Goal: Task Accomplishment & Management: Manage account settings

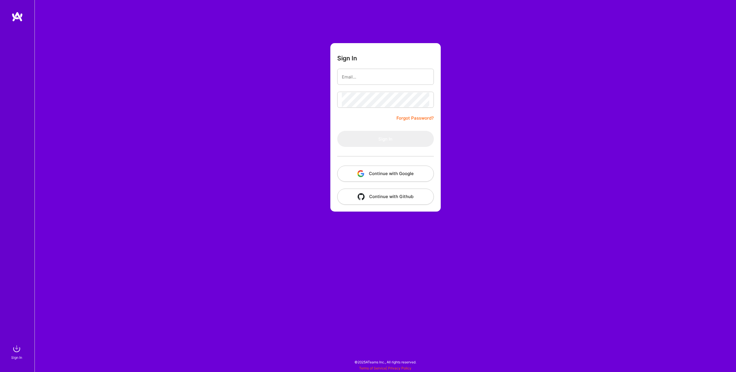
click at [382, 177] on button "Continue with Google" at bounding box center [385, 174] width 97 height 16
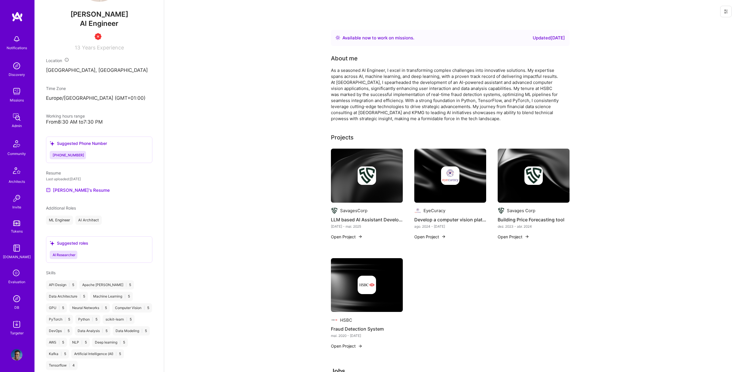
scroll to position [178, 0]
click at [66, 191] on link "Patrick's Resume" at bounding box center [78, 190] width 64 height 7
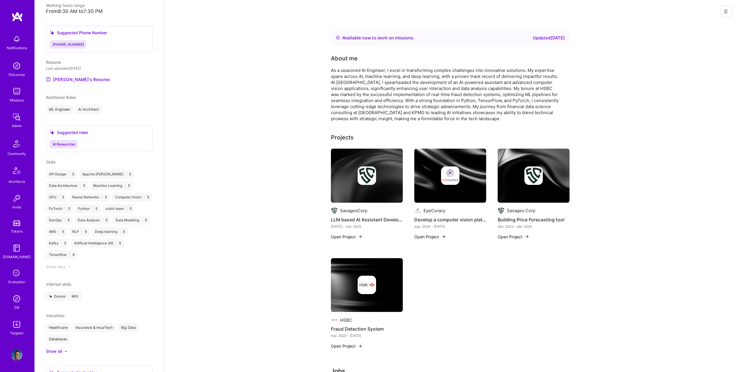
scroll to position [0, 0]
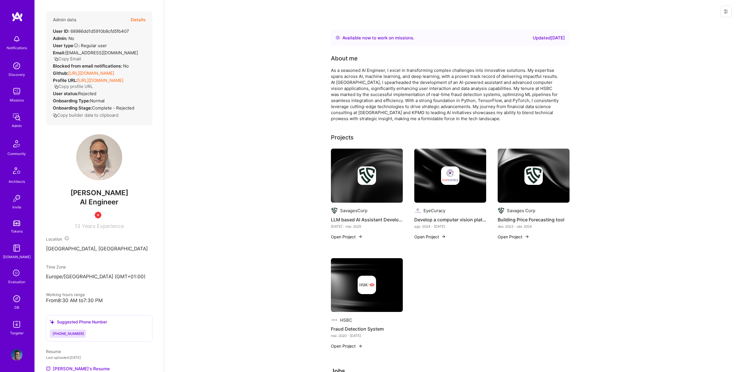
click at [136, 21] on button "Details" at bounding box center [138, 20] width 15 height 17
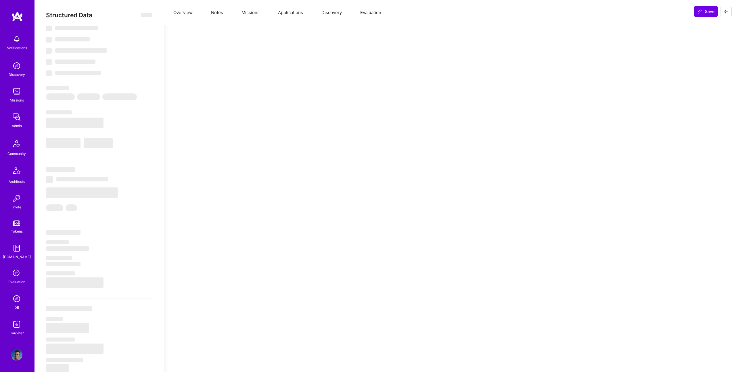
select select "Right Now"
select select "Insufficient"
select select "US"
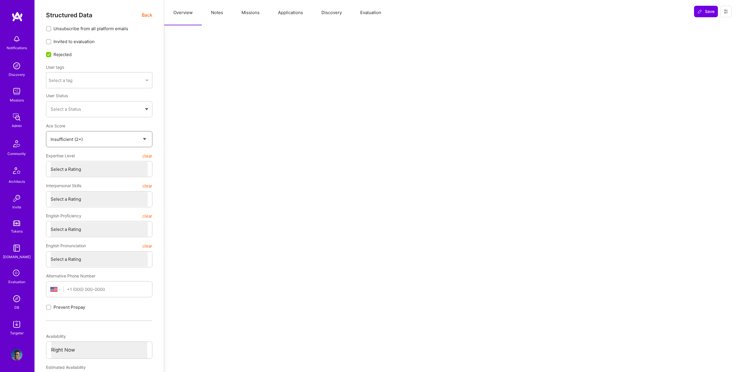
click at [91, 144] on select "Select a score Exceptional (0) Verified (1) Unknown (-1) Insufficient (2+)" at bounding box center [99, 139] width 97 height 15
click at [51, 132] on select "Select a score Exceptional (0) Verified (1) Unknown (-1) Insufficient (2+)" at bounding box center [99, 139] width 97 height 15
select select "Insufficient"
click at [49, 54] on input "Rejected" at bounding box center [49, 54] width 5 height 5
checkbox input "true"
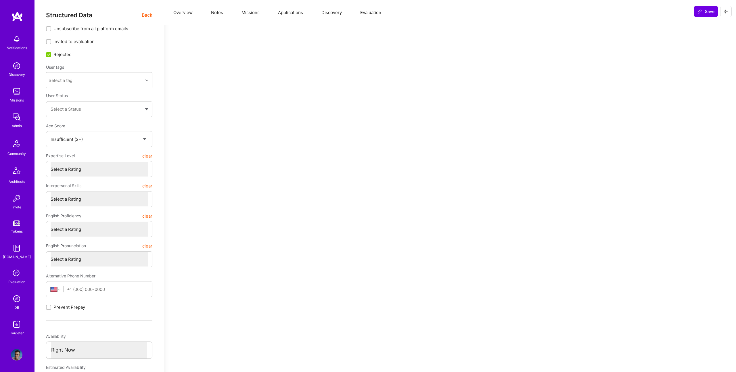
select select "Verified"
click at [49, 53] on input "Rejected" at bounding box center [49, 54] width 5 height 5
checkbox input "true"
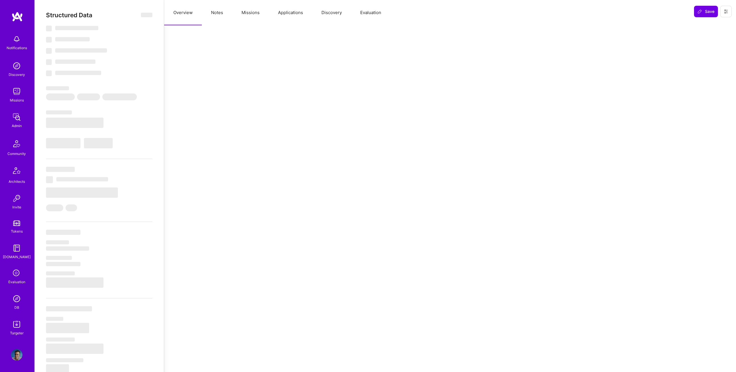
select select "Right Now"
select select "Verified"
select select "US"
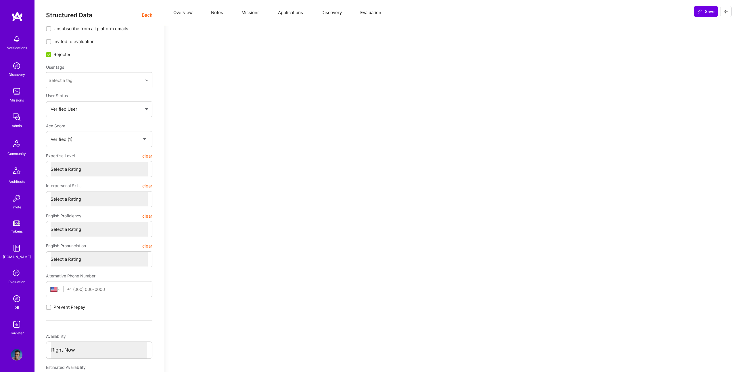
click at [48, 55] on input "Rejected" at bounding box center [49, 54] width 5 height 5
click at [731, 13] on button at bounding box center [726, 12] width 12 height 12
click at [58, 54] on span "Rejected" at bounding box center [62, 54] width 18 height 6
click at [52, 54] on input "Rejected" at bounding box center [49, 54] width 5 height 5
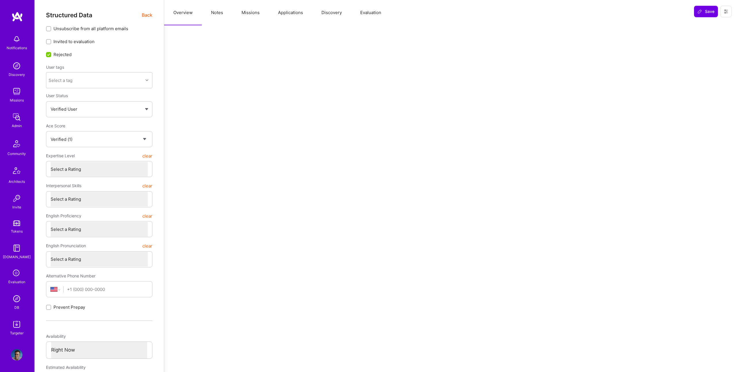
click at [53, 54] on span "Rejected" at bounding box center [62, 54] width 18 height 6
click at [52, 54] on input "Rejected" at bounding box center [49, 54] width 5 height 5
click at [52, 54] on label "Rejected" at bounding box center [59, 54] width 26 height 6
click at [52, 54] on input "Rejected" at bounding box center [49, 54] width 5 height 5
click at [52, 54] on label "Rejected" at bounding box center [59, 54] width 26 height 6
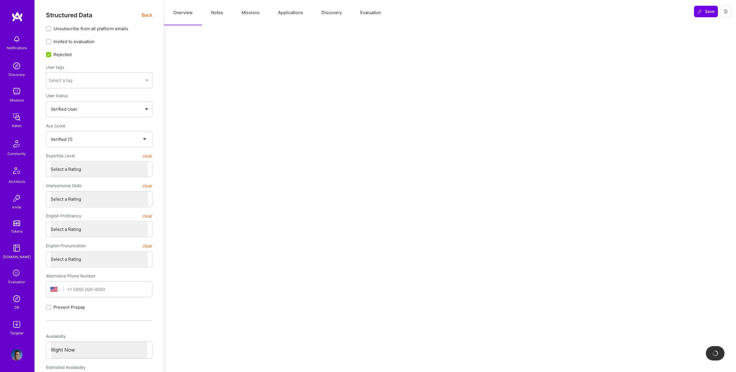
click at [52, 54] on input "Rejected" at bounding box center [49, 54] width 5 height 5
click at [52, 54] on label "Rejected" at bounding box center [59, 54] width 26 height 6
click at [52, 54] on input "Rejected" at bounding box center [49, 54] width 5 height 5
click at [52, 54] on label "Rejected" at bounding box center [59, 54] width 26 height 6
click at [52, 54] on input "Rejected" at bounding box center [49, 54] width 5 height 5
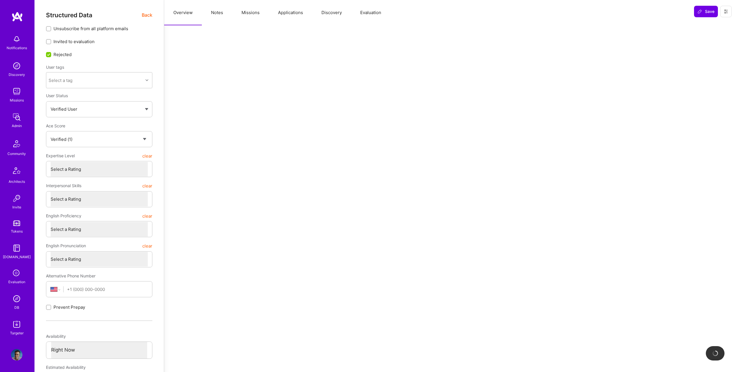
click at [52, 54] on label "Rejected" at bounding box center [59, 54] width 26 height 6
click at [52, 54] on input "Rejected" at bounding box center [49, 54] width 5 height 5
click at [52, 54] on label "Rejected" at bounding box center [59, 54] width 26 height 6
click at [52, 54] on input "Rejected" at bounding box center [49, 54] width 5 height 5
click at [52, 54] on label "Rejected" at bounding box center [59, 54] width 26 height 6
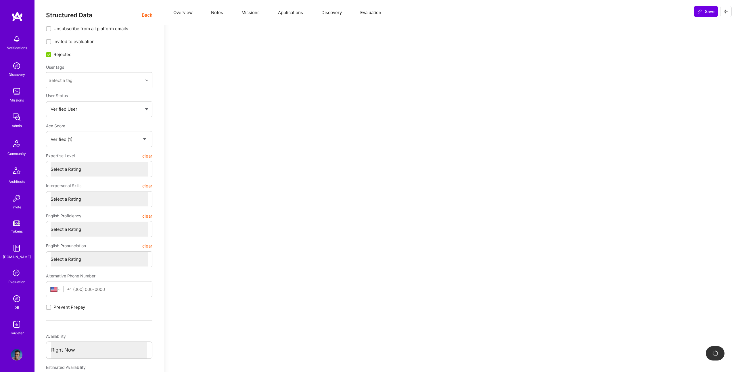
click at [52, 54] on input "Rejected" at bounding box center [49, 54] width 5 height 5
click at [52, 54] on label "Rejected" at bounding box center [59, 54] width 26 height 6
click at [52, 54] on input "Rejected" at bounding box center [49, 54] width 5 height 5
click at [52, 54] on label "Rejected" at bounding box center [59, 54] width 26 height 6
click at [52, 54] on input "Rejected" at bounding box center [49, 54] width 5 height 5
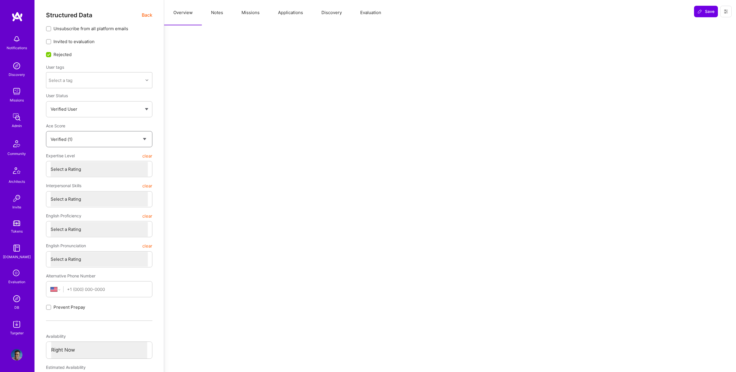
click at [103, 137] on select "Select a score Exceptional (0) Verified (1) Unknown (-1) Insufficient (2+)" at bounding box center [99, 139] width 97 height 15
click at [47, 52] on input "Rejected" at bounding box center [49, 54] width 5 height 5
checkbox input "true"
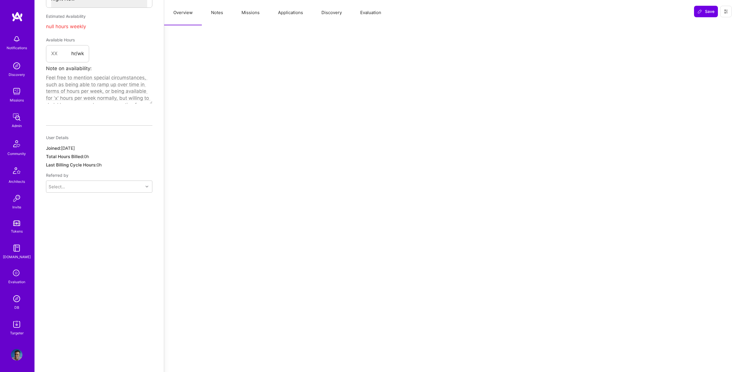
scroll to position [0, 0]
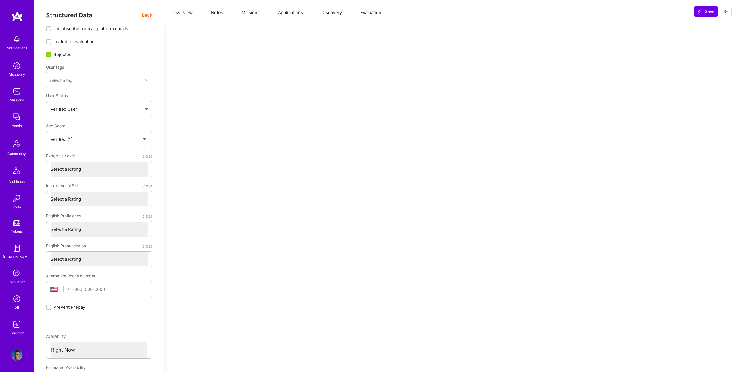
click at [147, 14] on span "Back" at bounding box center [147, 15] width 11 height 7
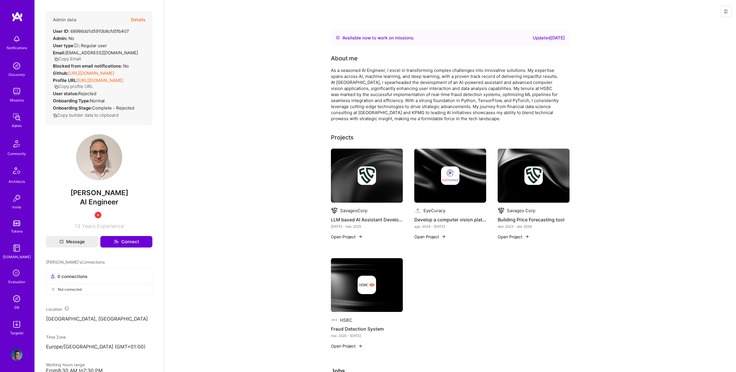
click at [144, 20] on button "Details" at bounding box center [138, 20] width 15 height 17
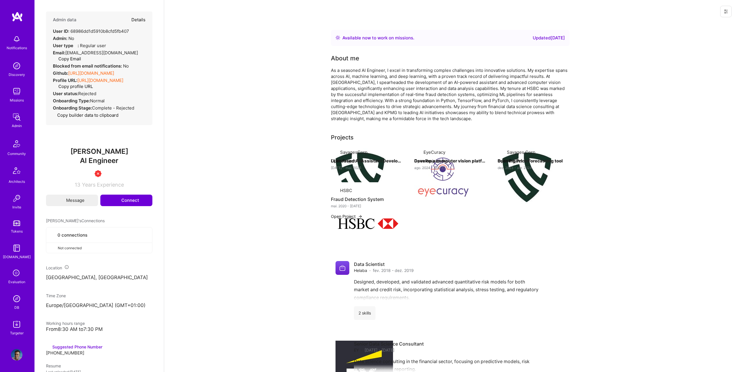
type textarea "x"
select select "Verified"
select select "US"
select select "Right Now"
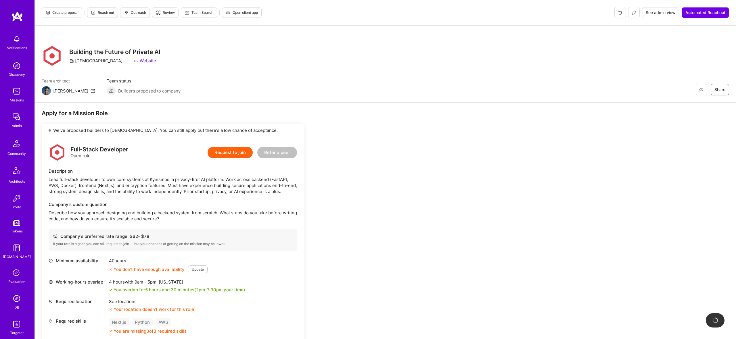
scroll to position [253, 0]
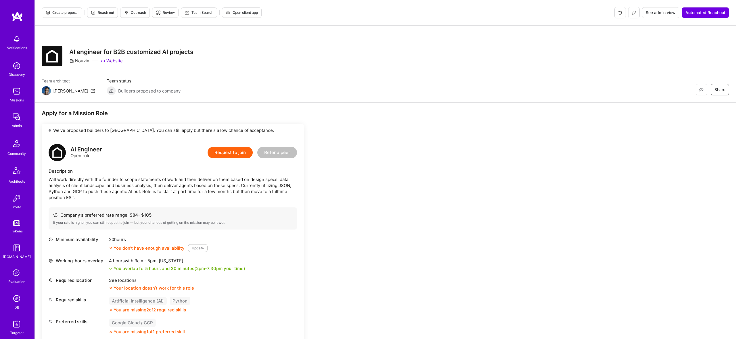
click at [637, 14] on button at bounding box center [634, 13] width 12 height 12
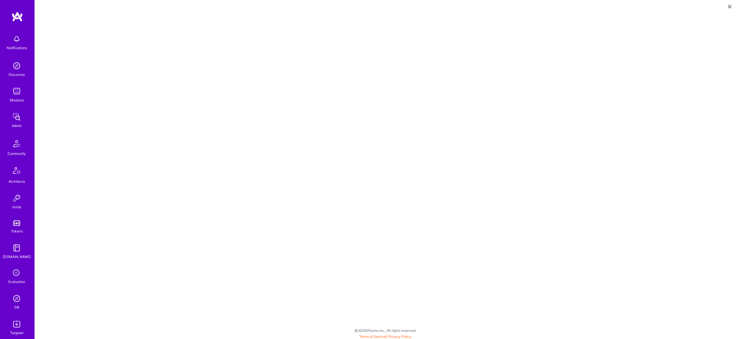
scroll to position [1, 0]
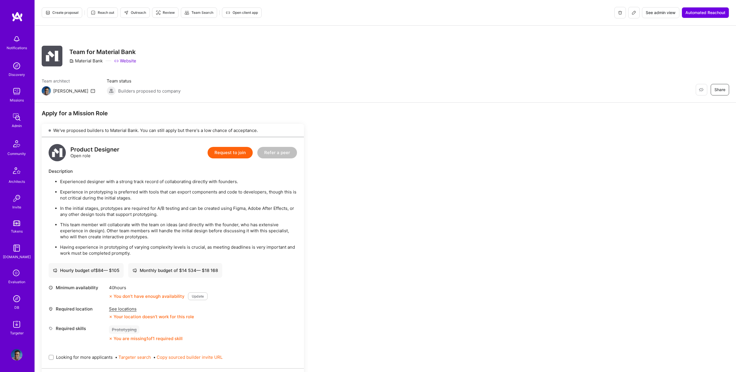
click at [631, 14] on button at bounding box center [634, 13] width 12 height 12
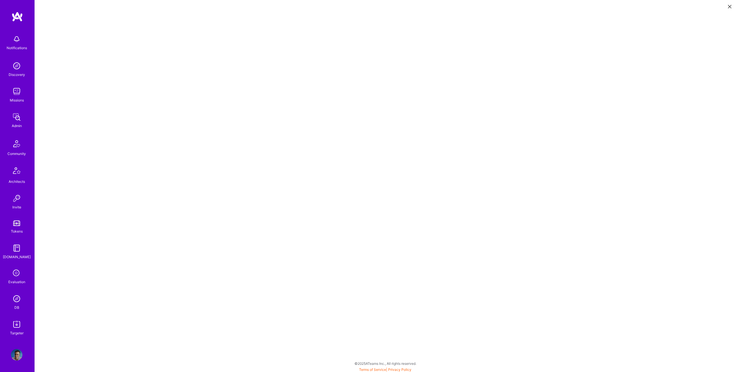
click at [732, 6] on button at bounding box center [729, 5] width 7 height 9
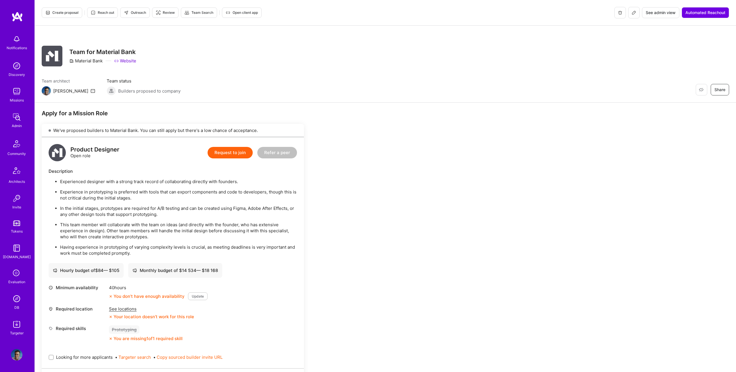
click at [632, 12] on icon at bounding box center [633, 12] width 3 height 3
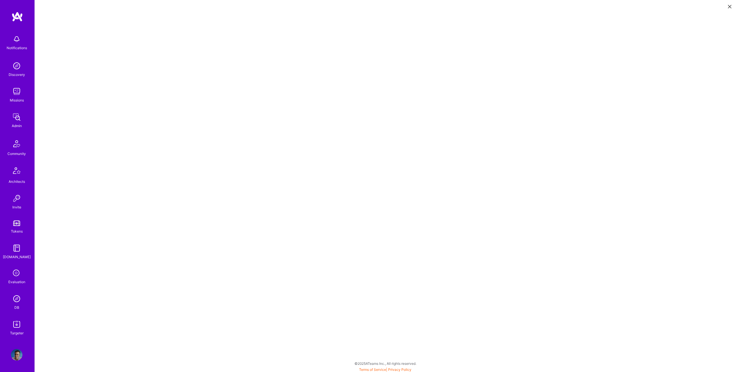
click at [729, 7] on icon at bounding box center [729, 6] width 3 height 3
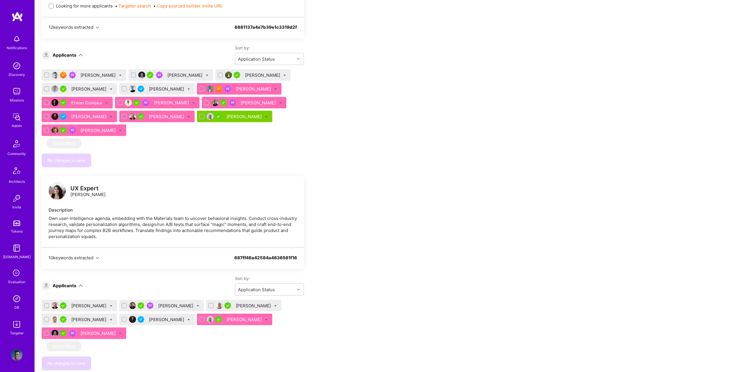
scroll to position [323, 0]
